Goal: Information Seeking & Learning: Learn about a topic

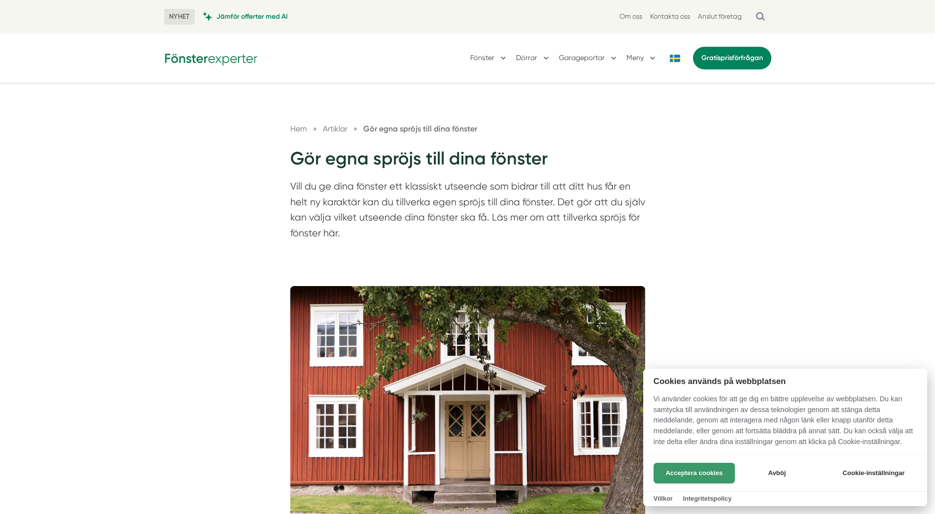
click at [708, 474] on button "Acceptera cookies" at bounding box center [693, 473] width 81 height 21
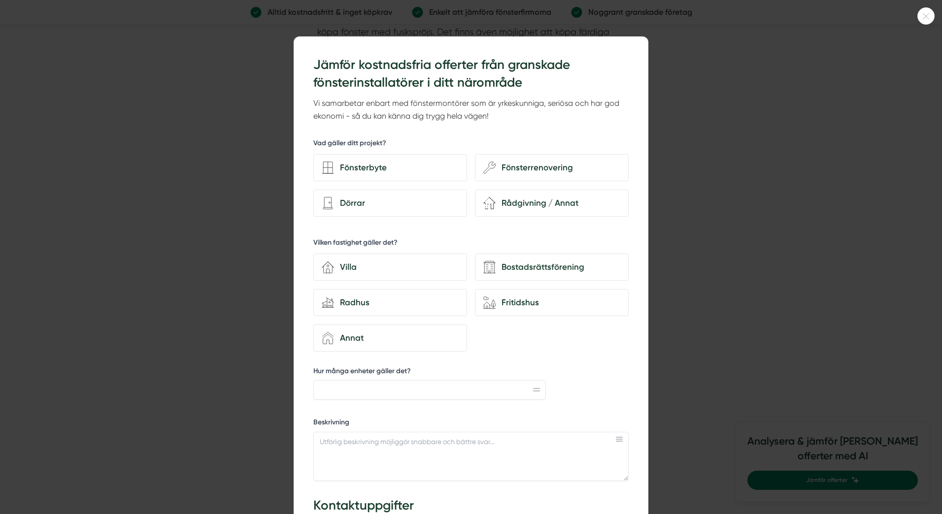
click at [923, 15] on icon at bounding box center [926, 16] width 16 height 6
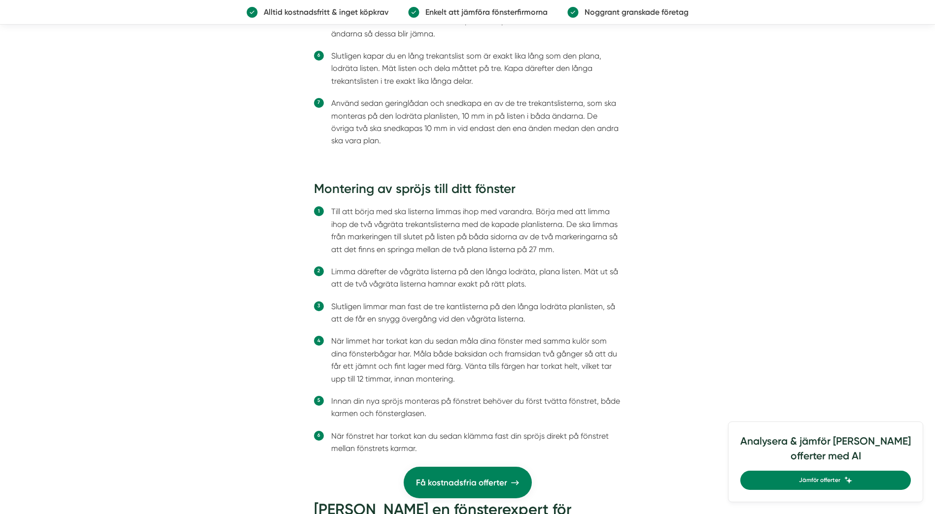
scroll to position [2661, 0]
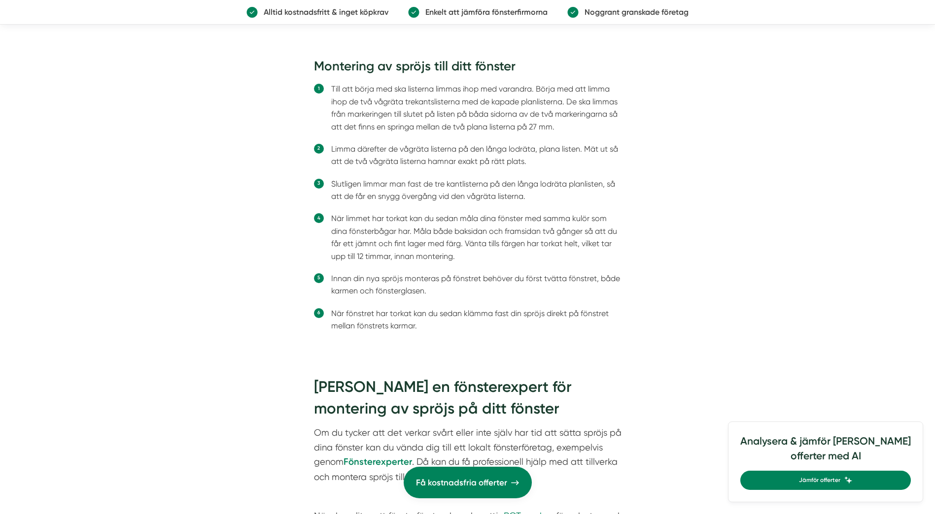
scroll to position [2759, 0]
